Goal: Task Accomplishment & Management: Manage account settings

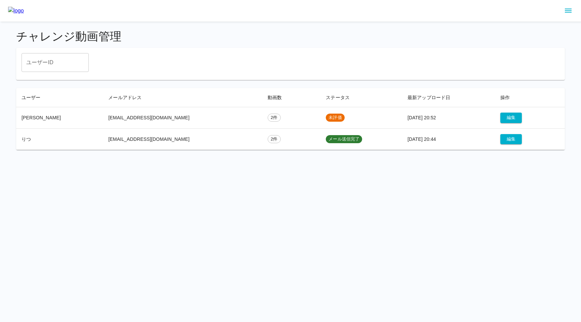
click at [251, 158] on html "チャレンジ動画管理 ユーザーID ユーザーID ユーザー メールアドレス 動画数 ステータス 最新アップロード日 操作 Karen hanayoakamine…" at bounding box center [290, 79] width 581 height 158
click at [518, 81] on div "チャレンジ動画管理 ユーザーID ユーザーID ユーザー メールアドレス 動画数 ステータス 最新アップロード日 操作 Karen hanayoakamine…" at bounding box center [290, 90] width 565 height 137
click at [502, 118] on button "編集" at bounding box center [512, 118] width 22 height 10
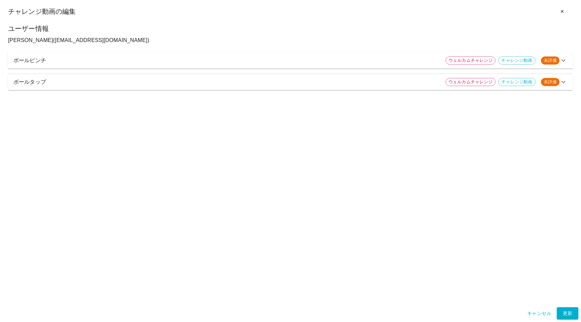
click at [293, 68] on div "ボールピンチ ウェルカムチャレンジ チャレンジ動画 未評価" at bounding box center [290, 60] width 565 height 16
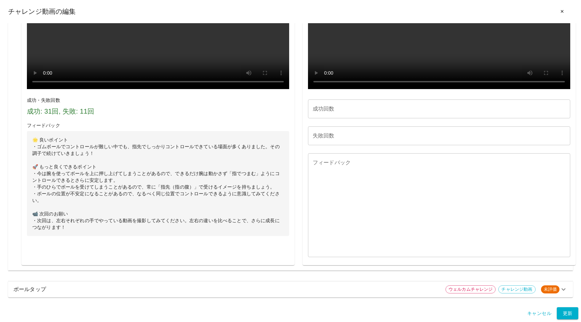
scroll to position [504, 0]
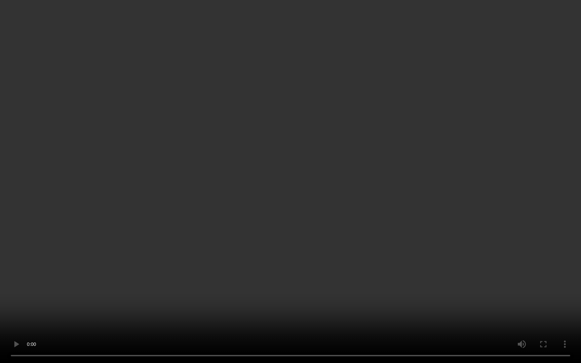
click at [246, 290] on video at bounding box center [290, 181] width 581 height 363
click at [399, 322] on video at bounding box center [290, 181] width 581 height 363
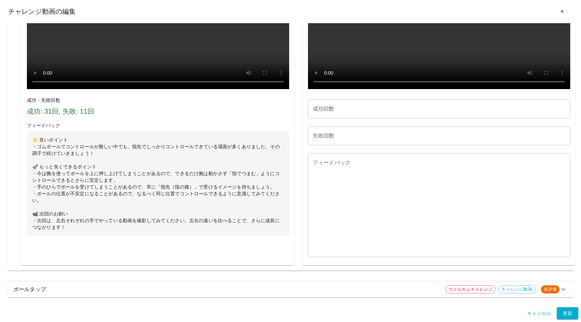
scroll to position [688, 0]
click at [167, 290] on p "ボールタップ" at bounding box center [226, 290] width 427 height 8
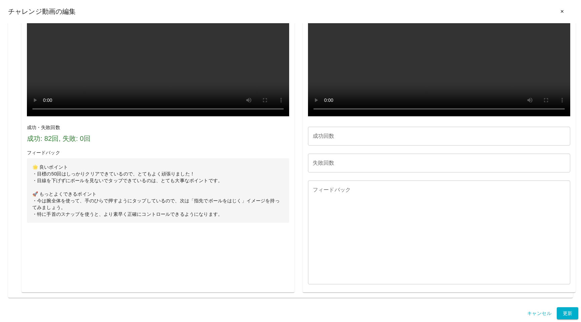
scroll to position [1396, 0]
click at [321, 116] on video at bounding box center [439, 50] width 262 height 131
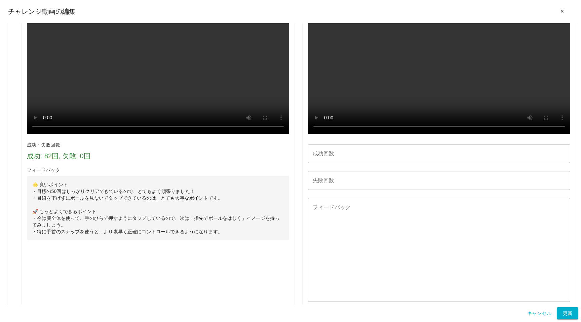
scroll to position [810, 0]
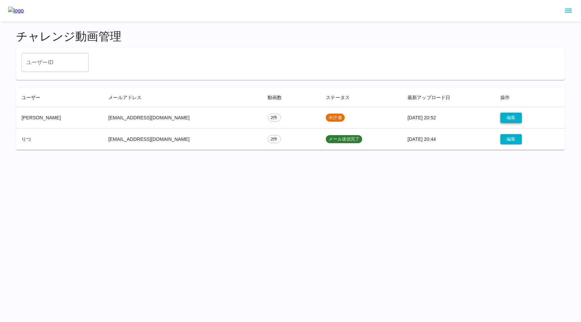
click at [502, 117] on button "編集" at bounding box center [512, 118] width 22 height 10
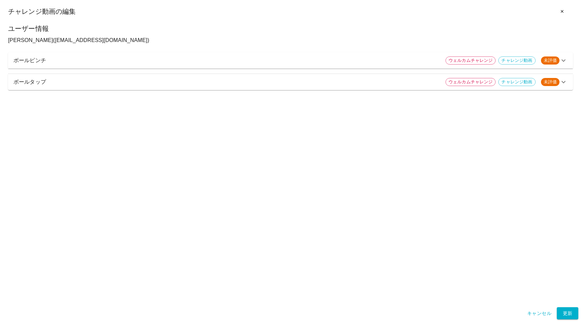
click at [181, 58] on p "ボールピンチ" at bounding box center [226, 61] width 427 height 8
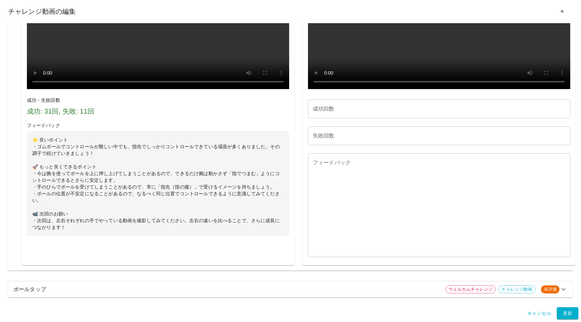
scroll to position [678, 0]
click at [118, 214] on p "🌟 良いポイント ・ゴムボールでコントロールが難しい中でも、指先でしっかりコントロールできている場面が多くありました。その調子で続けていきましょう！ 🚀 もっ…" at bounding box center [158, 183] width 262 height 105
drag, startPoint x: 40, startPoint y: 183, endPoint x: 87, endPoint y: 184, distance: 47.5
click at [87, 184] on p "🌟 良いポイント ・ゴムボールでコントロールが難しい中でも、指先でしっかりコントロールできている場面が多くありました。その調子で続けていきましょう！ 🚀 もっ…" at bounding box center [158, 183] width 262 height 105
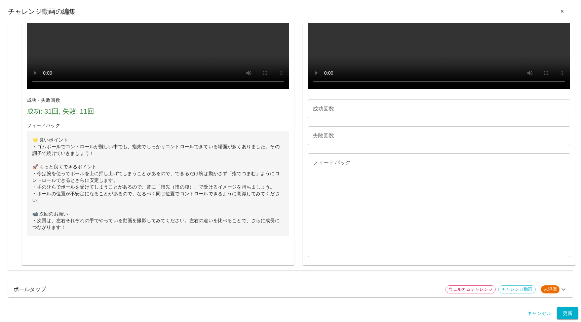
click at [45, 170] on p "🌟 良いポイント ・ゴムボールでコントロールが難しい中でも、指先でしっかりコントロールできている場面が多くありました。その調子で続けていきましょう！ 🚀 もっ…" at bounding box center [158, 183] width 262 height 105
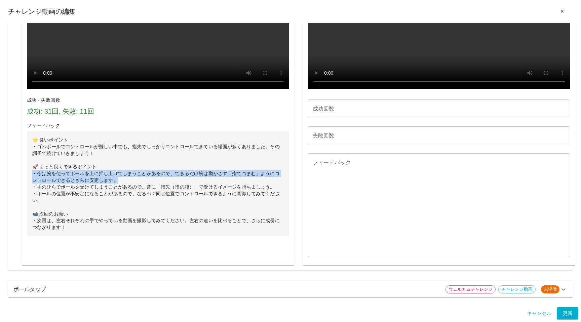
drag, startPoint x: 34, startPoint y: 173, endPoint x: 120, endPoint y: 180, distance: 86.0
click at [120, 180] on p "🌟 良いポイント ・ゴムボールでコントロールが難しい中でも、指先でしっかりコントロールできている場面が多くありました。その調子で続けていきましょう！ 🚀 もっ…" at bounding box center [158, 183] width 262 height 105
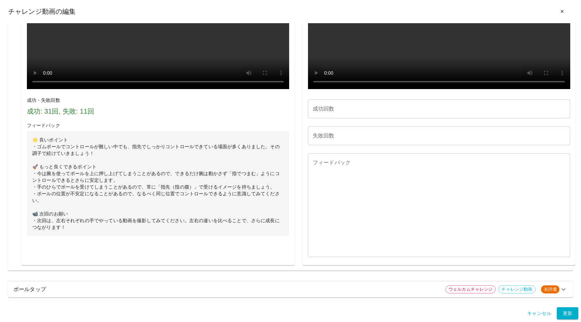
click at [106, 179] on p "🌟 良いポイント ・ゴムボールでコントロールが難しい中でも、指先でしっかりコントロールできている場面が多くありました。その調子で続けていきましょう！ 🚀 もっ…" at bounding box center [158, 183] width 262 height 105
click at [120, 285] on div "ボールタップ ウェルカムチャレンジ チャレンジ動画 未評価" at bounding box center [290, 290] width 565 height 16
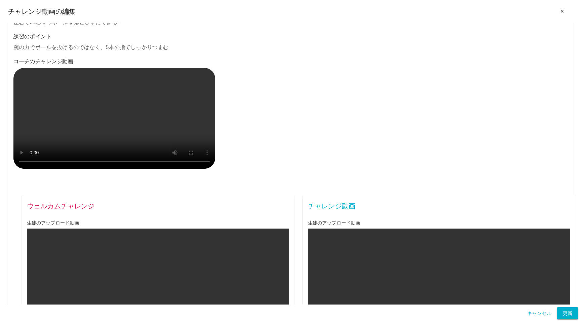
scroll to position [0, 0]
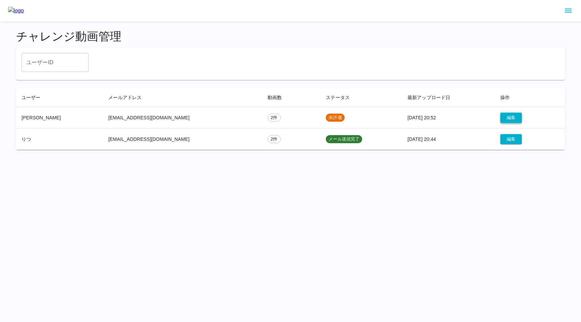
click at [503, 117] on button "編集" at bounding box center [512, 118] width 22 height 10
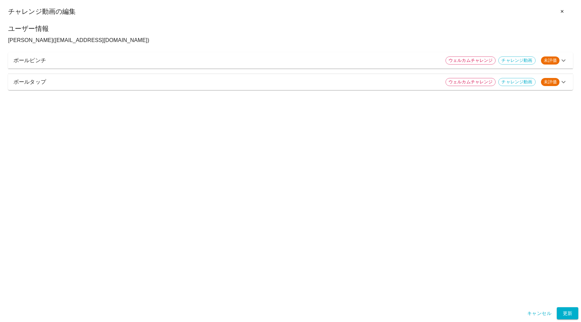
click at [329, 66] on div "ボールピンチ ウェルカムチャレンジ チャレンジ動画 未評価" at bounding box center [290, 60] width 565 height 16
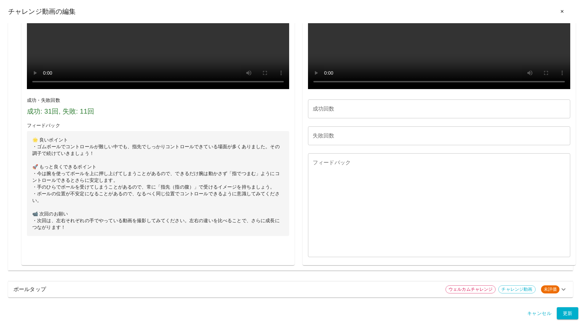
scroll to position [686, 0]
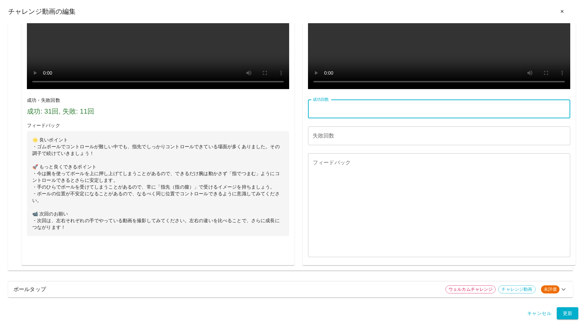
click at [335, 112] on input "成功回数" at bounding box center [439, 109] width 262 height 19
type input "**"
click at [339, 135] on input "失敗回数" at bounding box center [439, 136] width 262 height 19
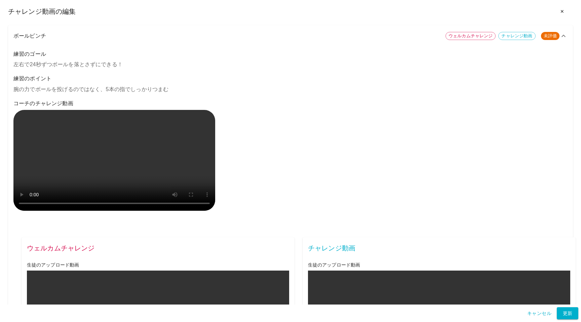
scroll to position [0, 0]
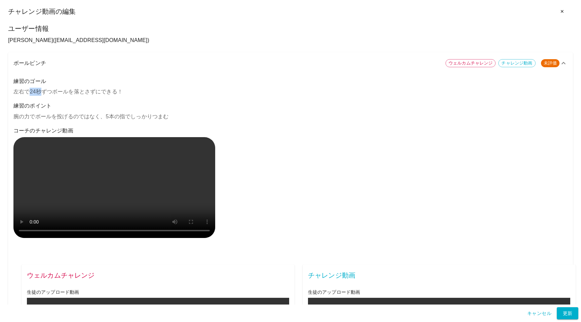
drag, startPoint x: 30, startPoint y: 92, endPoint x: 42, endPoint y: 92, distance: 11.4
click at [42, 92] on p "左右で24秒ずつボールを落とさずにできる！" at bounding box center [290, 92] width 554 height 8
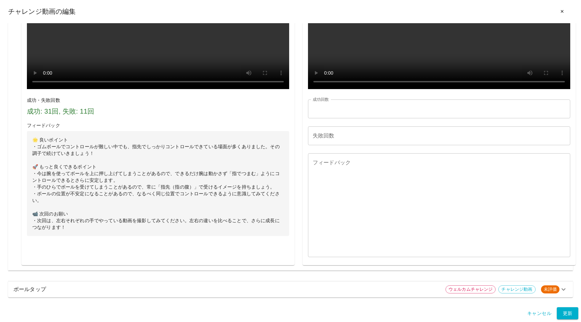
scroll to position [688, 0]
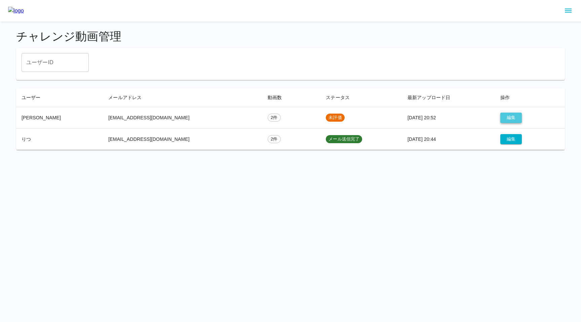
click at [508, 116] on button "編集" at bounding box center [512, 118] width 22 height 10
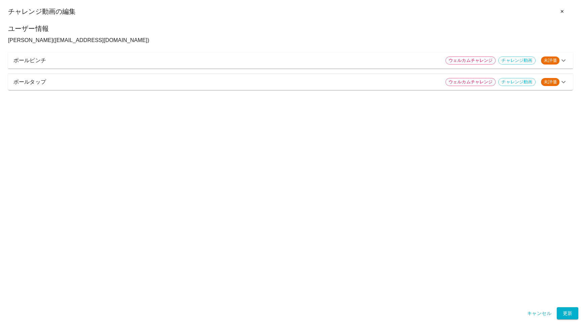
click at [288, 64] on div "ボールピンチ ウェルカムチャレンジ チャレンジ動画 未評価" at bounding box center [290, 60] width 565 height 16
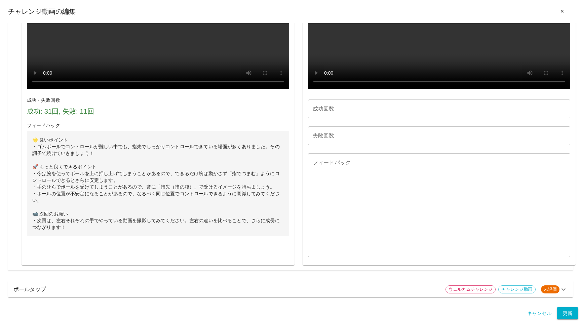
scroll to position [688, 0]
click at [335, 115] on input "成功回数" at bounding box center [439, 109] width 262 height 19
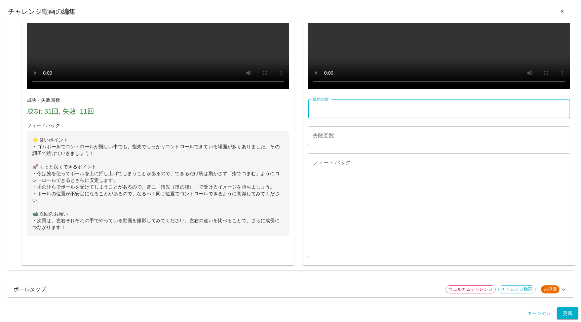
type input "**"
click at [323, 141] on input "失敗回数" at bounding box center [439, 136] width 262 height 19
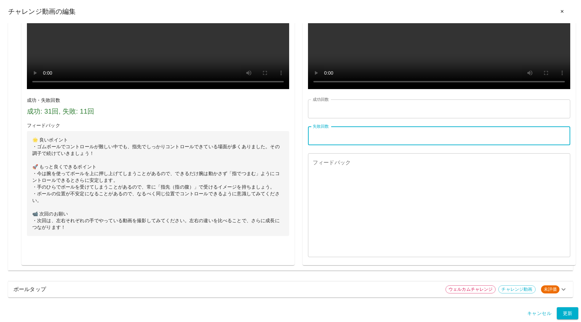
type input "*"
click at [315, 173] on textarea "フィードバック" at bounding box center [439, 205] width 253 height 93
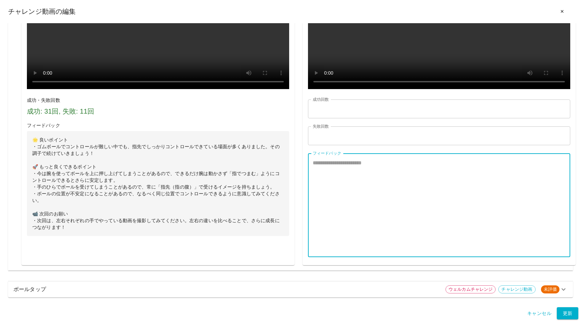
click at [343, 176] on textarea "フィードバック" at bounding box center [439, 205] width 253 height 93
paste textarea "**********"
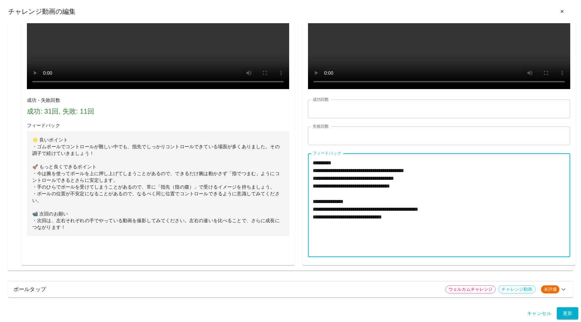
type textarea "**********"
click at [348, 186] on textarea "**********" at bounding box center [439, 205] width 253 height 93
click at [288, 292] on p "ボールタップ" at bounding box center [226, 290] width 427 height 8
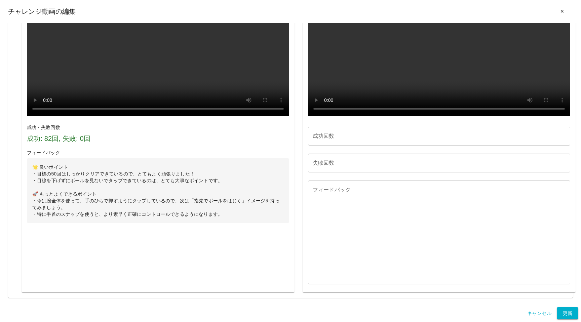
scroll to position [1578, 0]
click at [336, 140] on input "成功回数" at bounding box center [439, 136] width 262 height 19
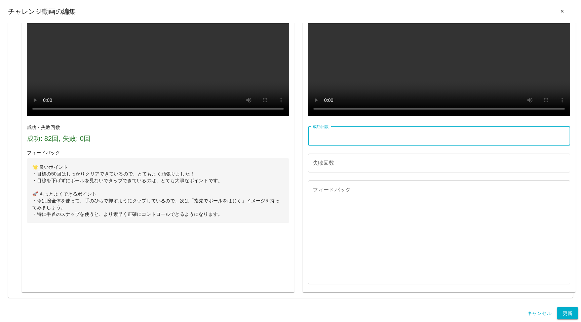
type input "***"
click at [329, 168] on input "失敗回数" at bounding box center [439, 163] width 262 height 19
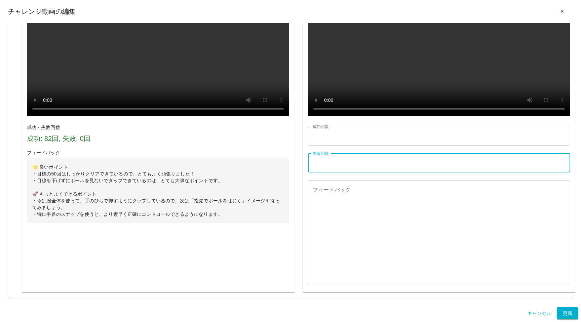
type input "*"
click at [346, 239] on textarea "フィードバック" at bounding box center [439, 232] width 253 height 93
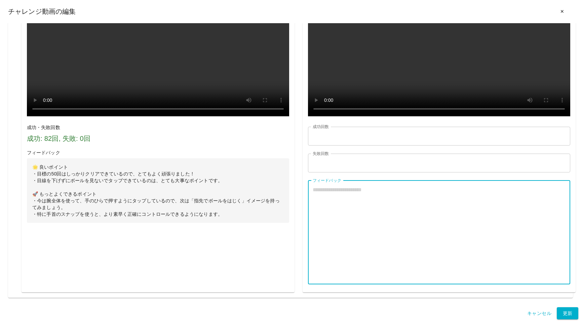
paste textarea "**********"
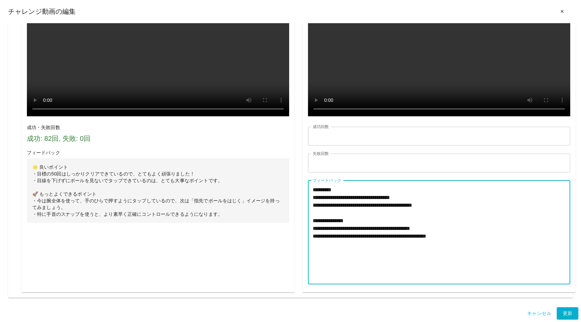
type textarea "**********"
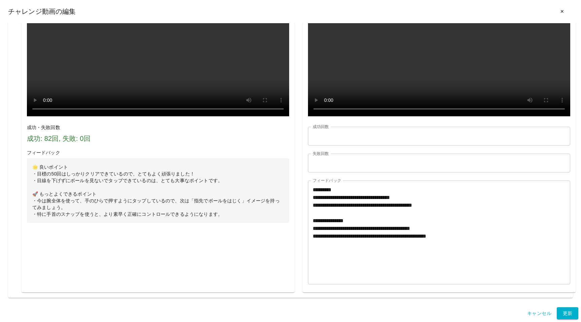
click at [300, 194] on div "**********" at bounding box center [435, 118] width 281 height 349
click at [565, 313] on button "更新" at bounding box center [568, 314] width 22 height 12
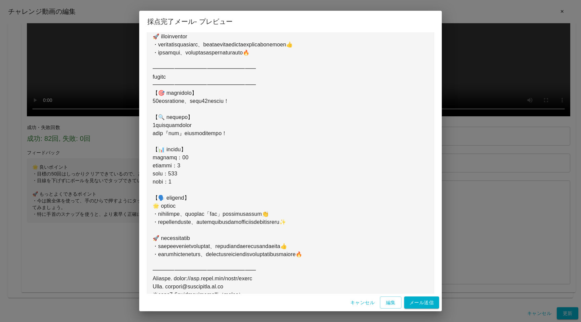
scroll to position [373, 0]
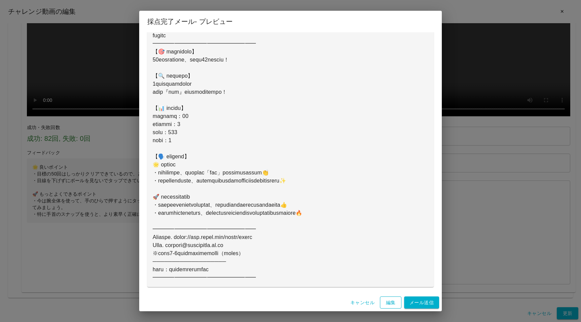
click at [392, 303] on button "編集" at bounding box center [391, 303] width 22 height 12
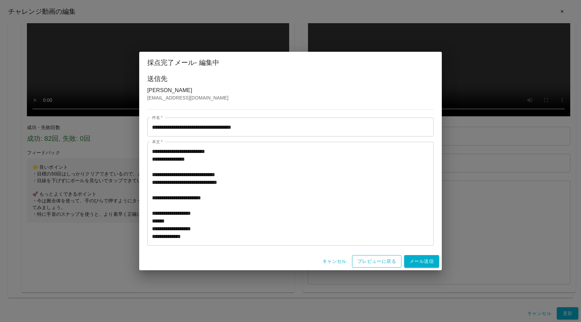
scroll to position [0, 0]
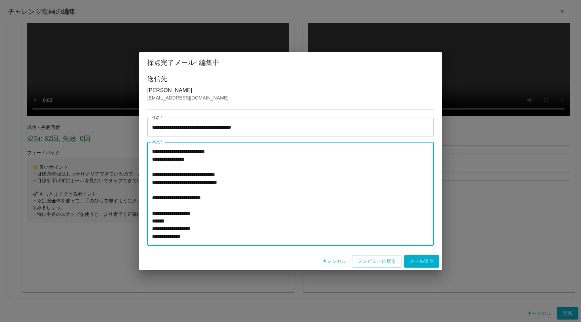
drag, startPoint x: 158, startPoint y: 183, endPoint x: 216, endPoint y: 183, distance: 57.9
click at [216, 183] on textarea "本文   *" at bounding box center [290, 194] width 277 height 93
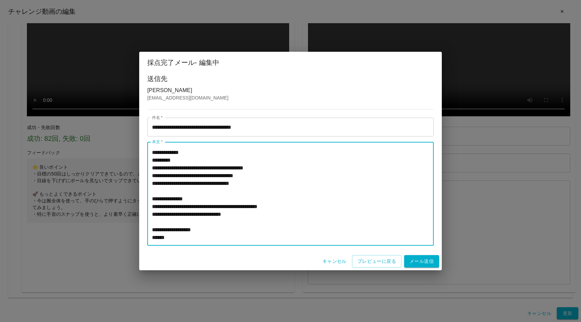
scroll to position [134, 0]
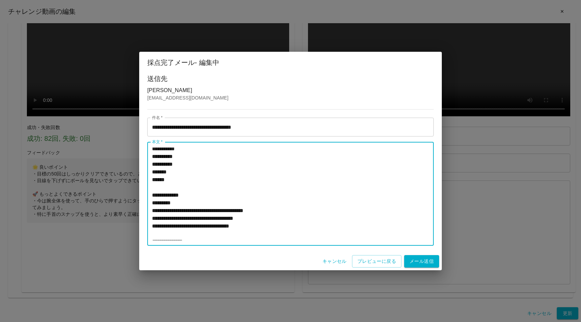
drag, startPoint x: 161, startPoint y: 201, endPoint x: 195, endPoint y: 202, distance: 34.3
click at [195, 202] on textarea "本文   *" at bounding box center [290, 194] width 277 height 93
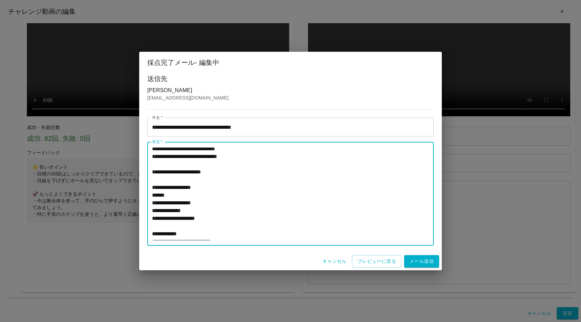
scroll to position [0, 0]
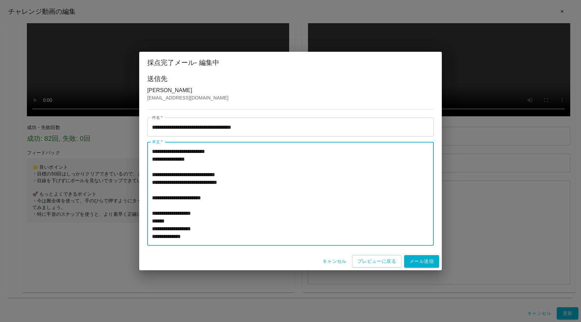
drag, startPoint x: 217, startPoint y: 182, endPoint x: 157, endPoint y: 183, distance: 59.6
click at [157, 183] on textarea "本文   *" at bounding box center [290, 194] width 277 height 93
paste textarea
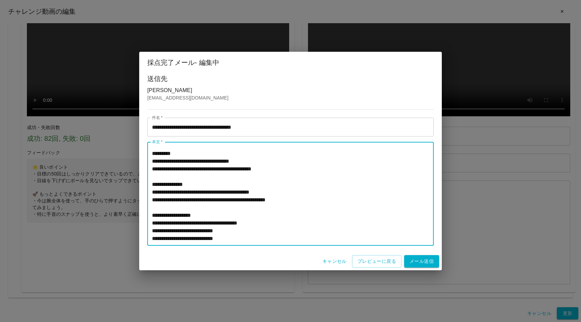
scroll to position [388, 0]
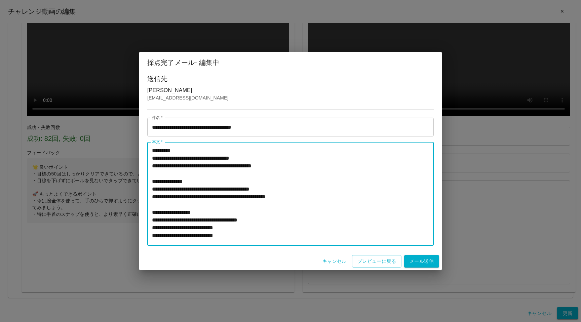
drag, startPoint x: 160, startPoint y: 182, endPoint x: 230, endPoint y: 182, distance: 70.3
click at [230, 182] on textarea "本文   *" at bounding box center [290, 194] width 277 height 93
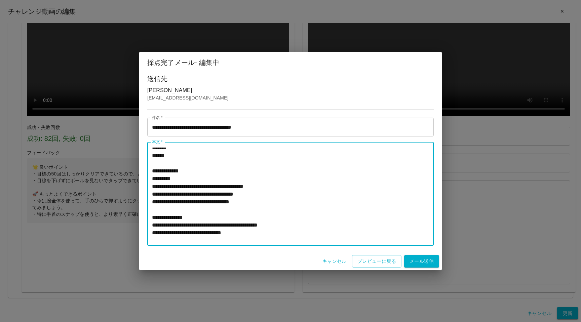
scroll to position [0, 0]
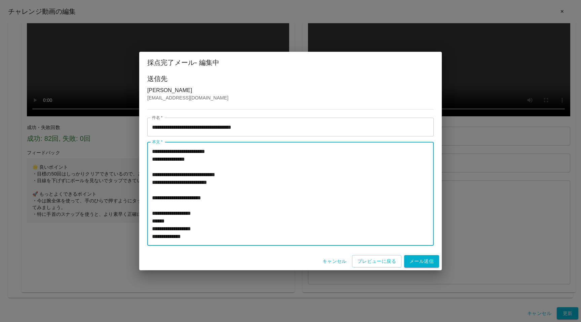
drag, startPoint x: 239, startPoint y: 181, endPoint x: 206, endPoint y: 180, distance: 32.3
click at [206, 180] on textarea "本文   *" at bounding box center [290, 194] width 277 height 93
paste textarea "******"
type textarea "**********"
click at [362, 262] on button "プレビューに戻る" at bounding box center [376, 261] width 49 height 12
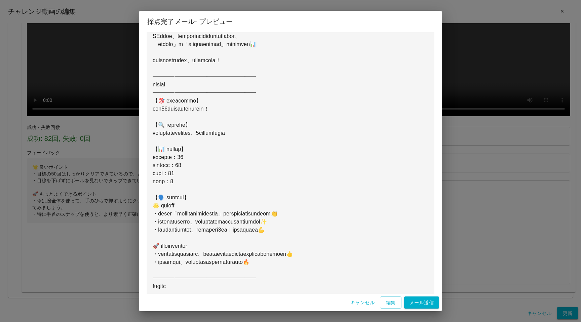
scroll to position [118, 0]
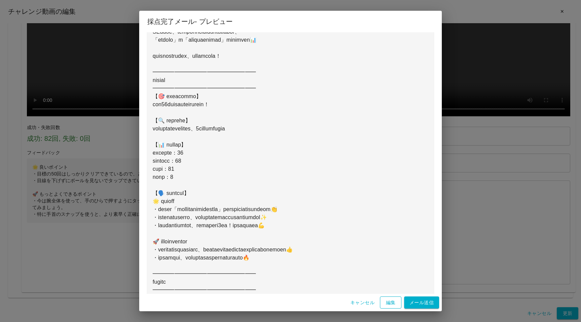
click at [395, 304] on button "編集" at bounding box center [391, 303] width 22 height 12
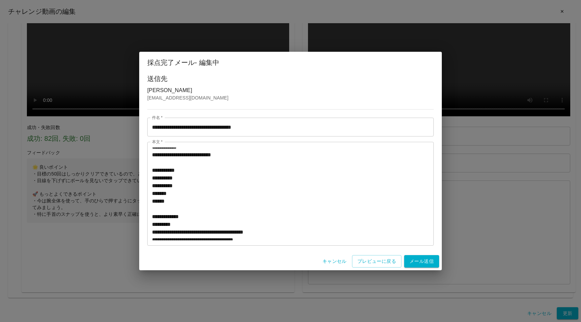
scroll to position [156, 0]
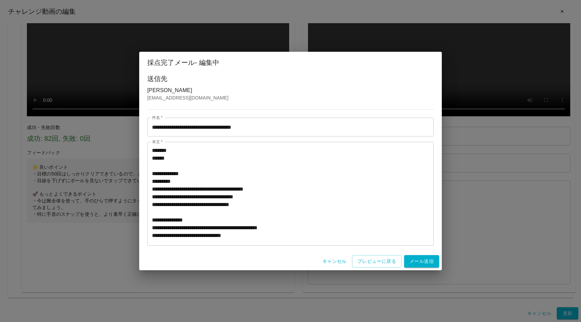
click at [296, 207] on textarea "本文   *" at bounding box center [290, 194] width 277 height 93
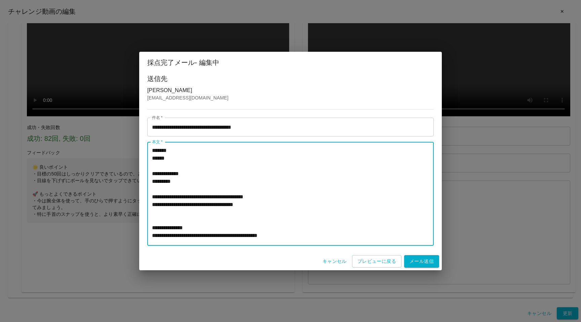
paste textarea "**********"
click at [157, 190] on textarea "本文   *" at bounding box center [290, 194] width 277 height 93
click at [290, 192] on textarea "本文   *" at bounding box center [290, 194] width 277 height 93
click at [294, 195] on textarea "本文   *" at bounding box center [290, 194] width 277 height 93
click at [293, 190] on textarea "本文   *" at bounding box center [290, 194] width 277 height 93
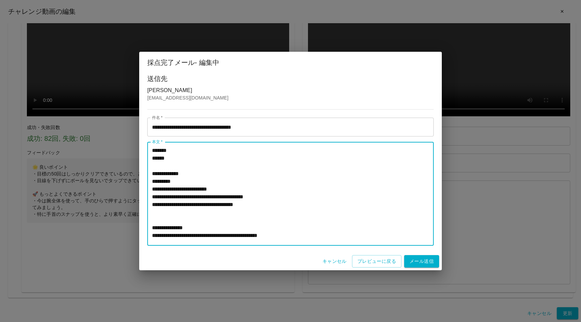
drag, startPoint x: 288, startPoint y: 189, endPoint x: 301, endPoint y: 189, distance: 12.4
click at [301, 189] on textarea "本文   *" at bounding box center [290, 194] width 277 height 93
click at [271, 191] on textarea "本文   *" at bounding box center [290, 194] width 277 height 93
type textarea "**********"
click at [329, 190] on textarea "本文   *" at bounding box center [290, 194] width 277 height 93
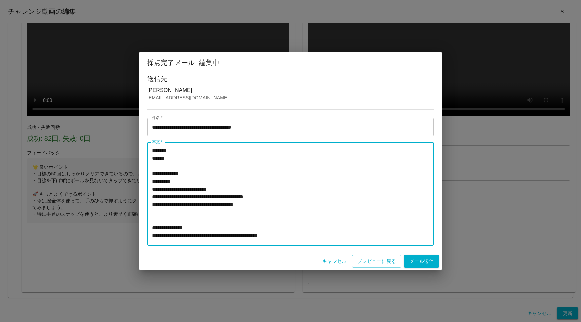
click at [406, 198] on textarea "本文   *" at bounding box center [290, 194] width 277 height 93
click at [244, 183] on textarea "本文   *" at bounding box center [290, 194] width 277 height 93
click at [370, 263] on button "プレビューに戻る" at bounding box center [376, 261] width 49 height 12
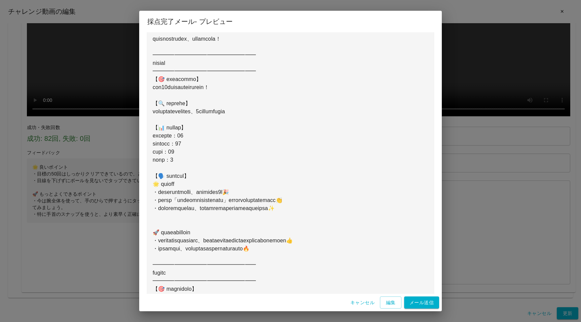
scroll to position [136, 0]
click at [388, 302] on button "編集" at bounding box center [391, 303] width 22 height 12
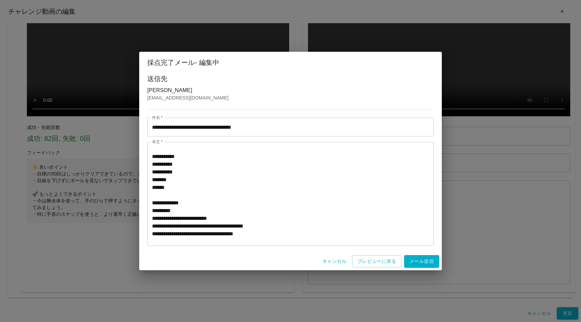
scroll to position [149, 0]
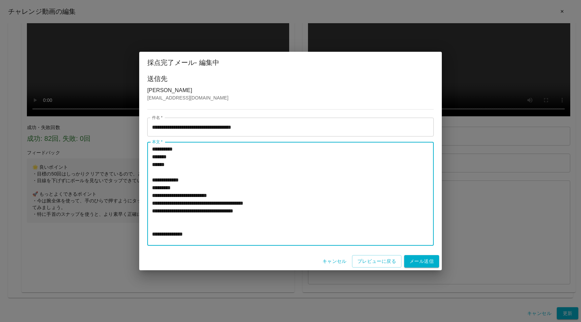
click at [173, 226] on textarea "本文   *" at bounding box center [290, 194] width 277 height 93
type textarea "**********"
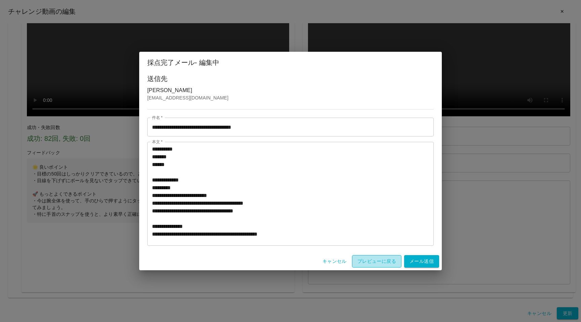
click at [361, 265] on button "プレビューに戻る" at bounding box center [376, 261] width 49 height 12
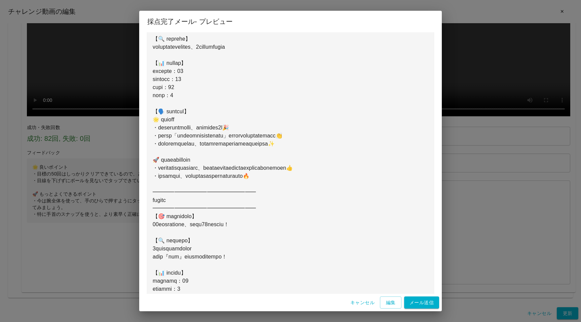
scroll to position [373, 0]
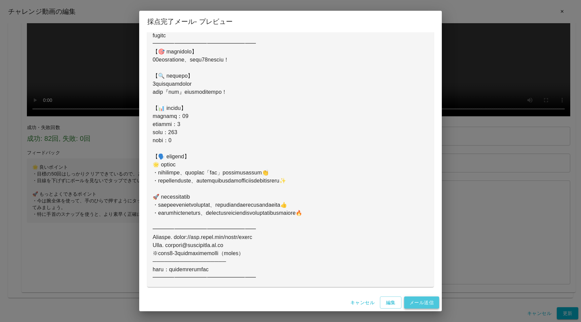
click at [415, 301] on button "メール送信" at bounding box center [421, 303] width 35 height 12
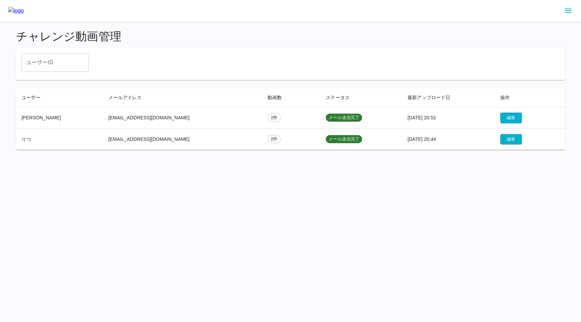
click at [152, 158] on html "チャレンジ動画管理 ユーザーID ユーザーID ユーザー メールアドレス 動画数 ステータス 最新アップロード日 操作 [PERSON_NAME] [PERS…" at bounding box center [290, 79] width 581 height 158
click at [132, 1] on div at bounding box center [290, 11] width 581 height 22
